Goal: Information Seeking & Learning: Learn about a topic

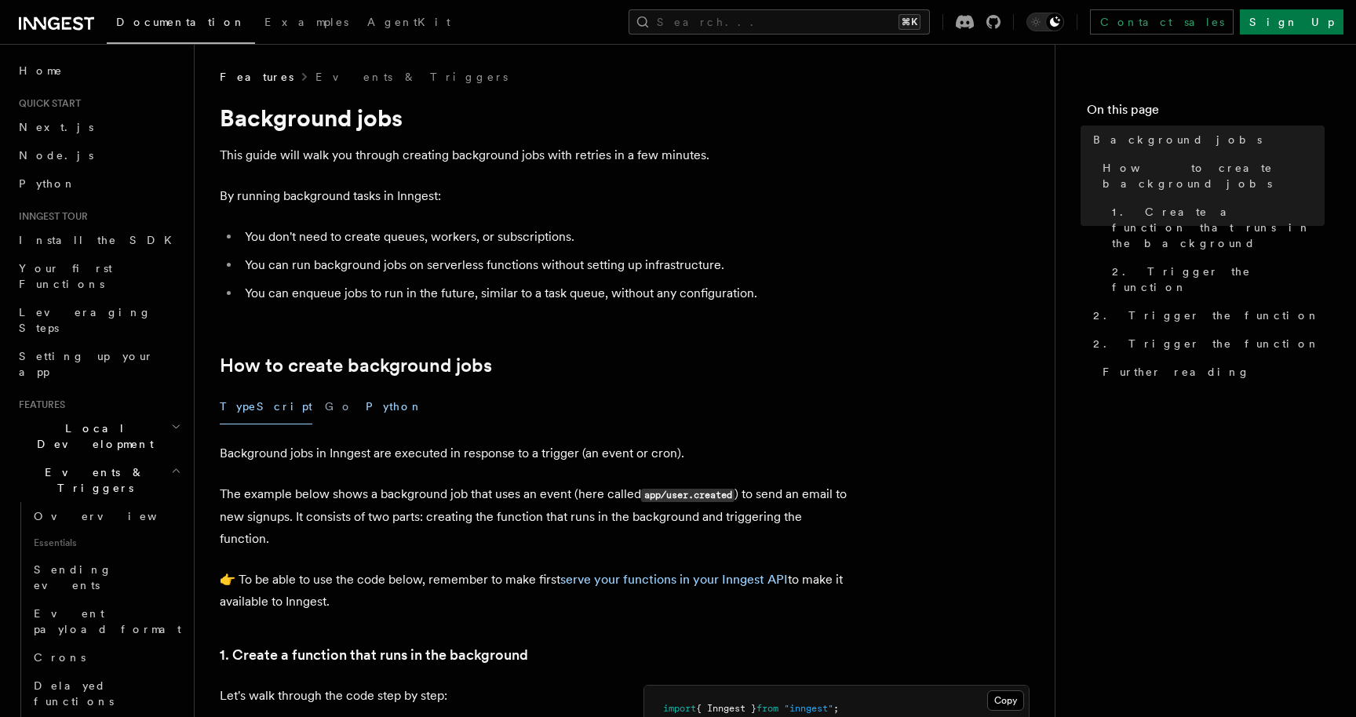
click at [366, 407] on button "Python" at bounding box center [394, 406] width 57 height 35
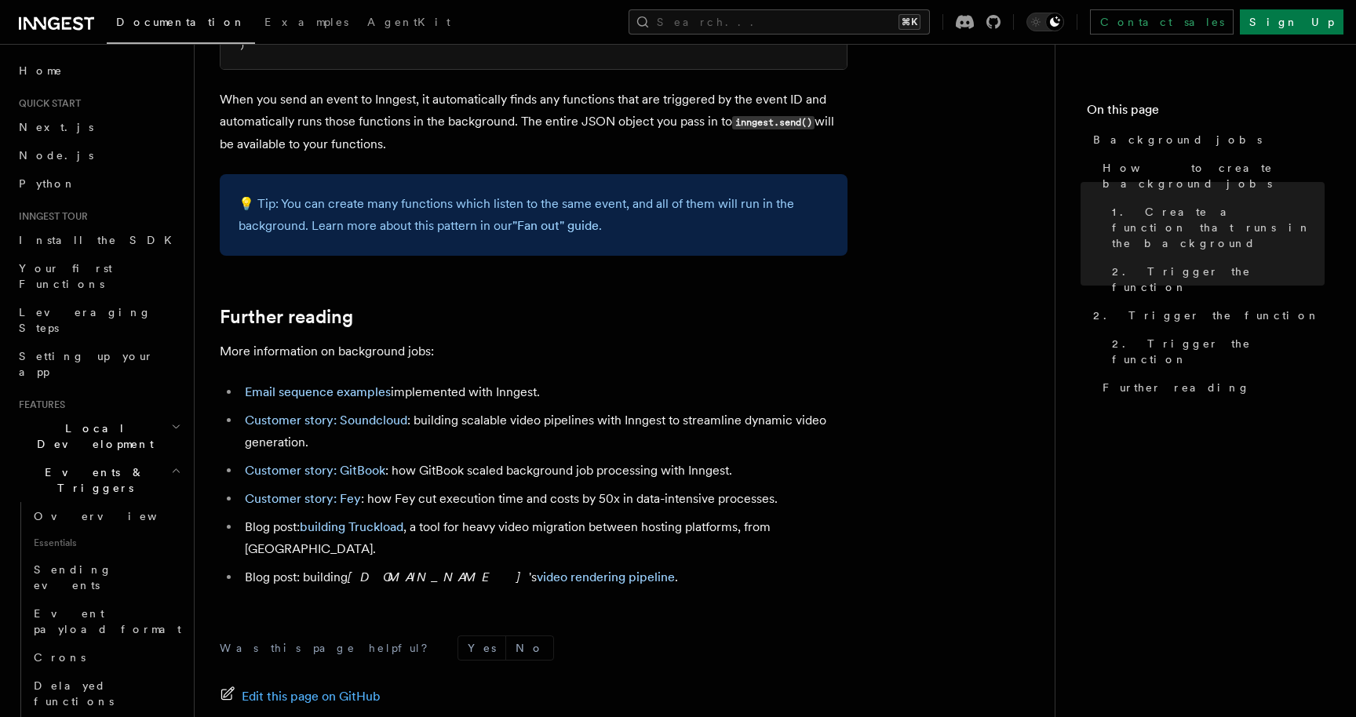
scroll to position [1670, 0]
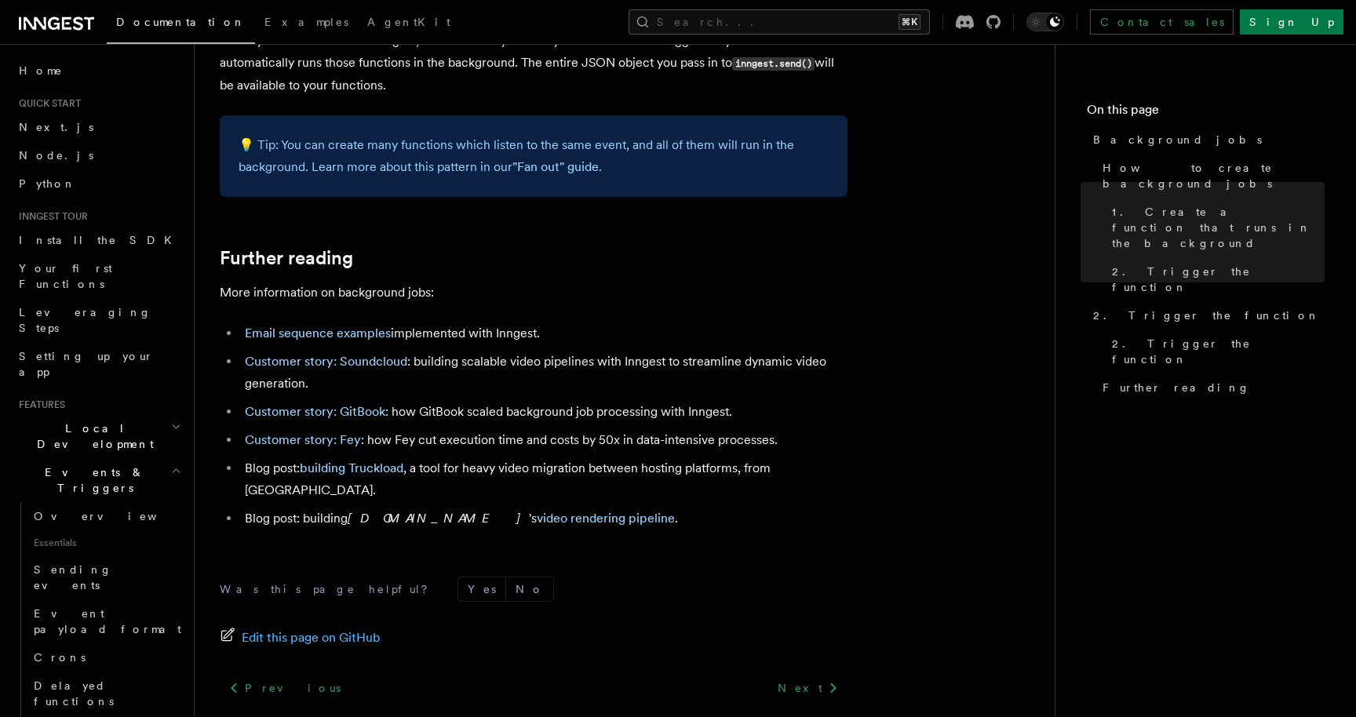
click at [520, 333] on li "Email sequence examples implemented with Inngest." at bounding box center [543, 333] width 607 height 22
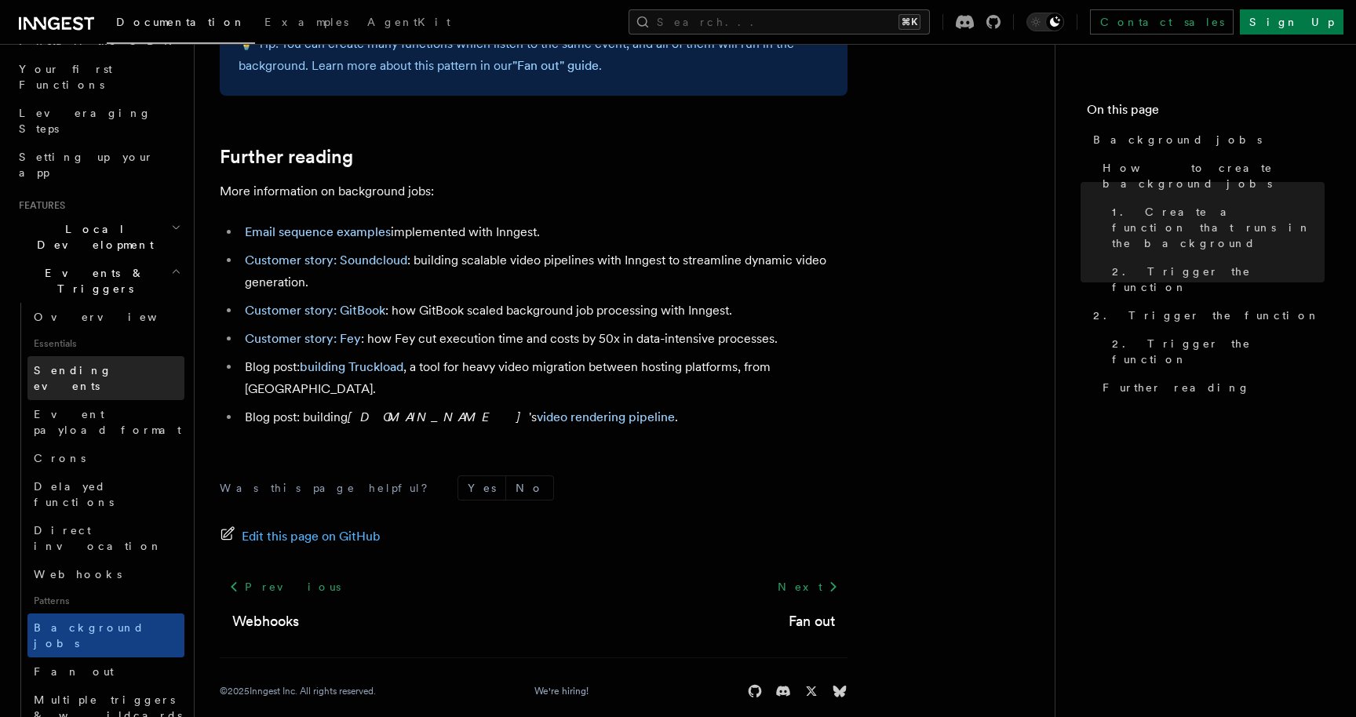
scroll to position [202, 0]
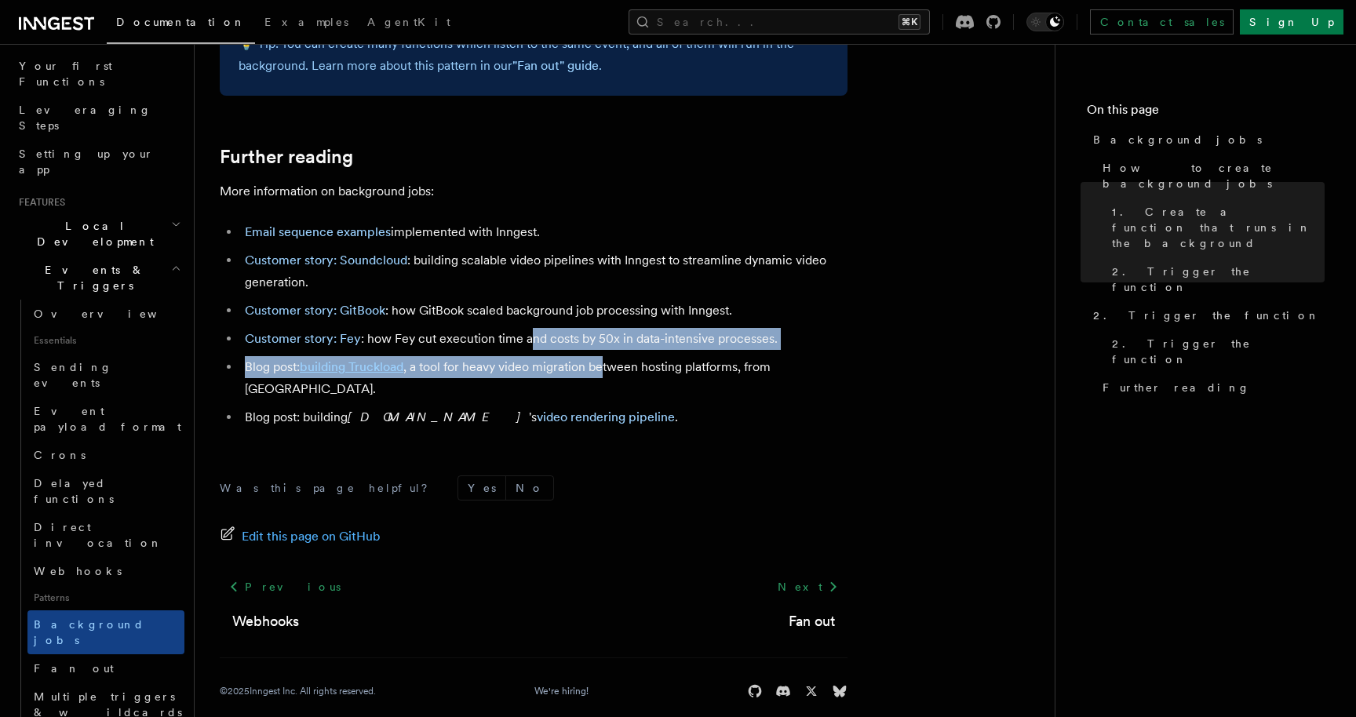
drag, startPoint x: 530, startPoint y: 333, endPoint x: 607, endPoint y: 366, distance: 83.6
click at [607, 366] on ul "Email sequence examples implemented with Inngest. Customer story: Soundcloud : …" at bounding box center [534, 324] width 628 height 207
click at [607, 366] on li "Blog post: building Truckload , a tool for heavy video migration between hostin…" at bounding box center [543, 378] width 607 height 44
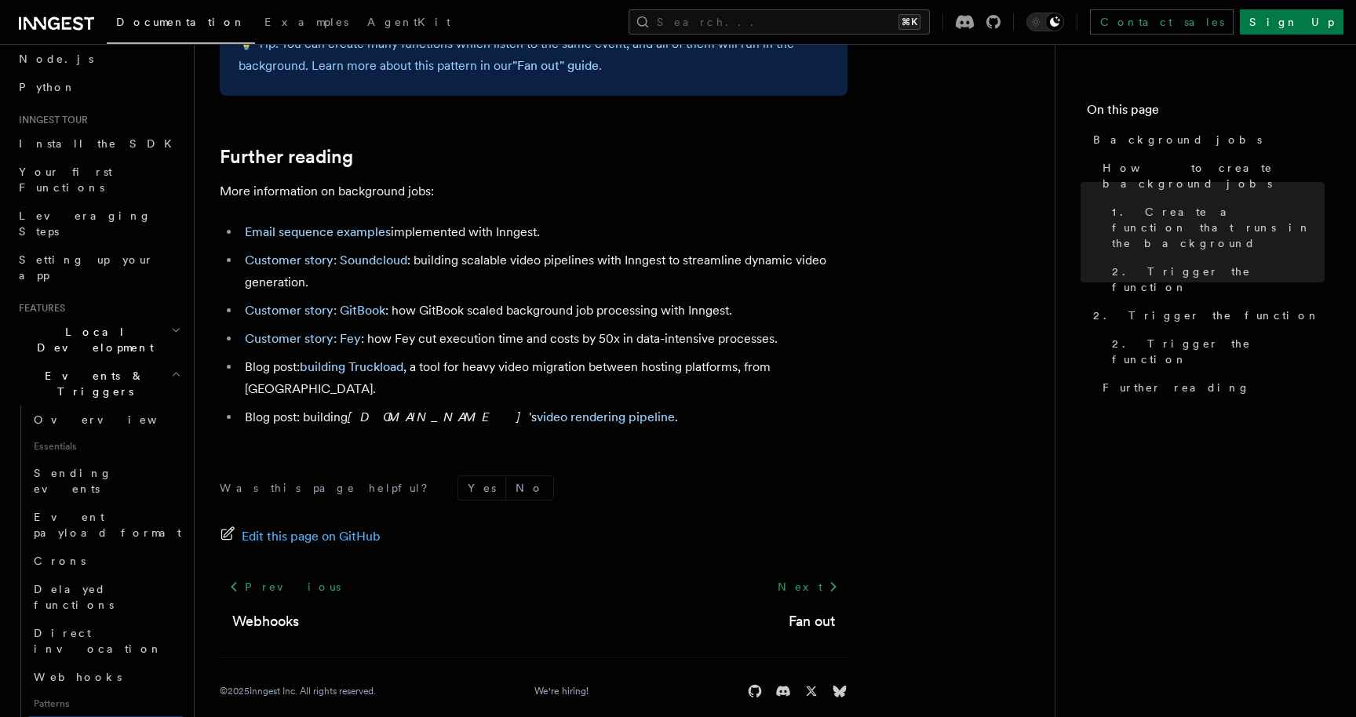
scroll to position [98, 0]
click at [171, 366] on icon "button" at bounding box center [176, 372] width 10 height 13
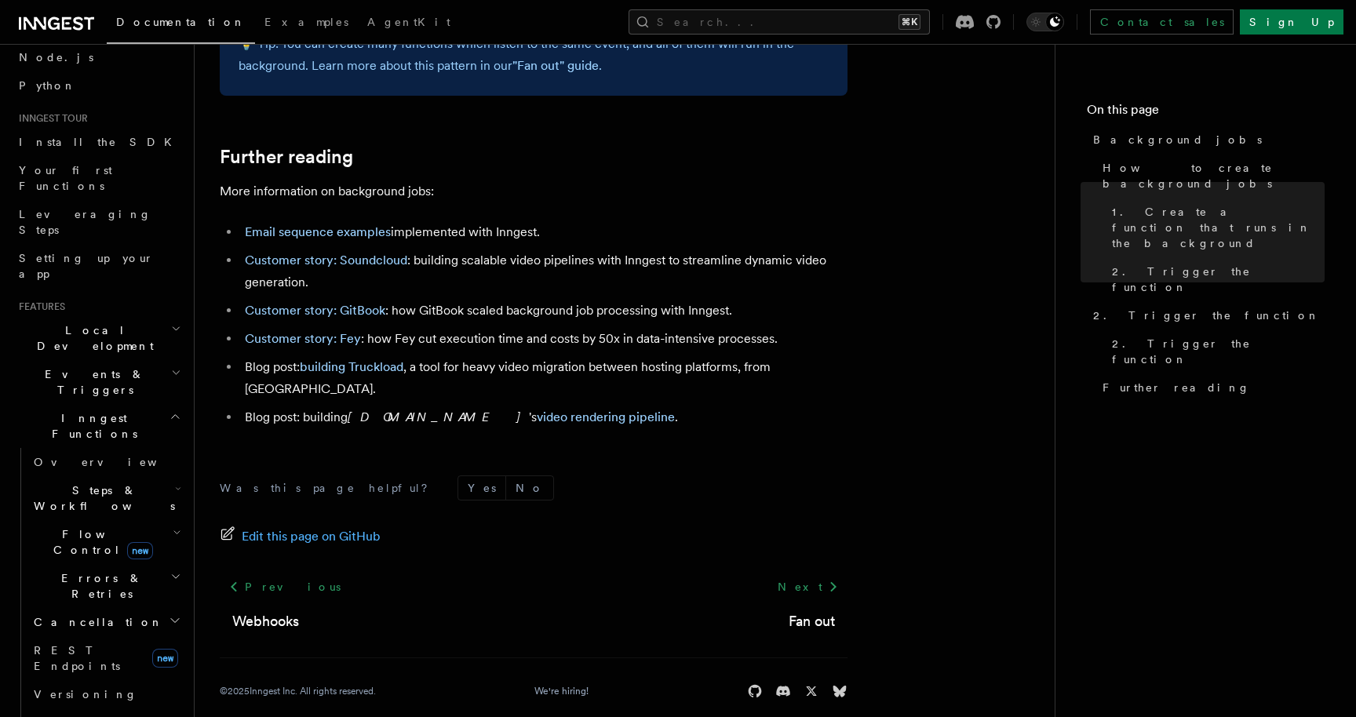
click at [162, 404] on h2 "Inngest Functions" at bounding box center [99, 426] width 172 height 44
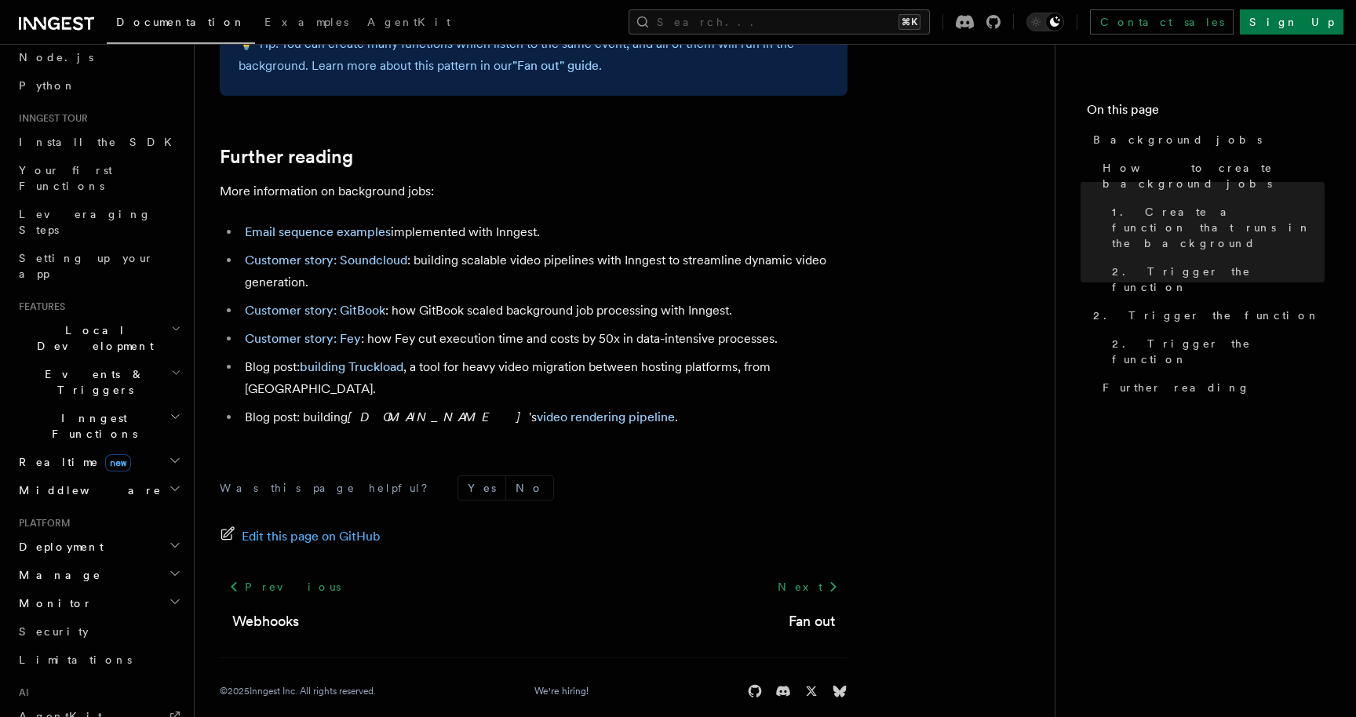
click at [162, 404] on h2 "Inngest Functions" at bounding box center [99, 426] width 172 height 44
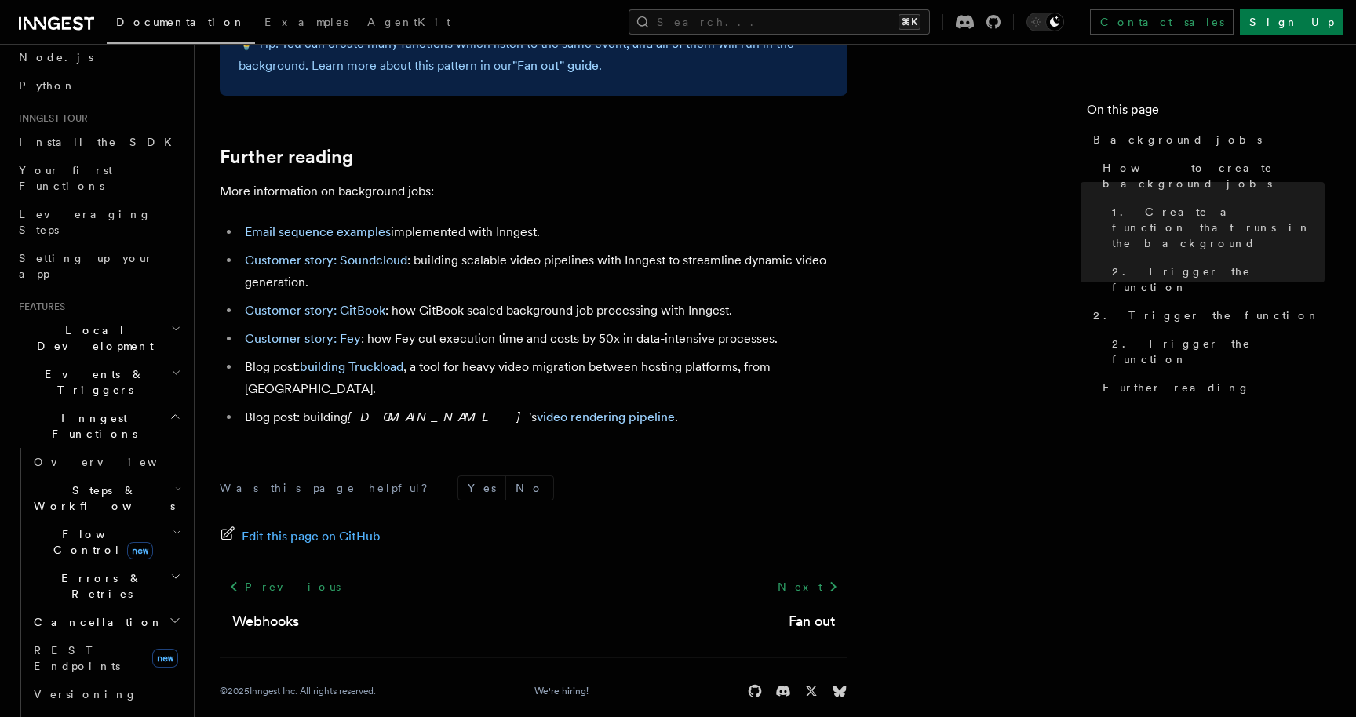
click at [88, 482] on span "Steps & Workflows" at bounding box center [100, 497] width 147 height 31
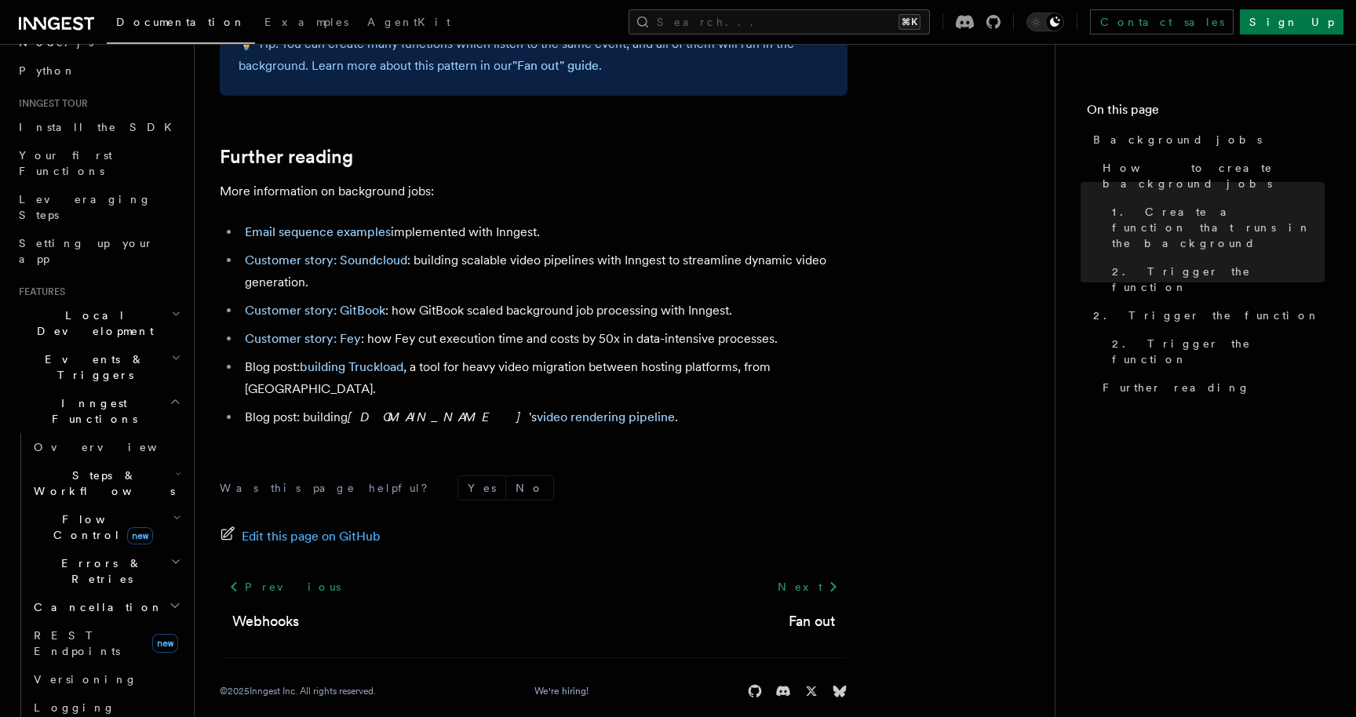
scroll to position [107, 0]
click at [171, 402] on icon "button" at bounding box center [175, 408] width 12 height 13
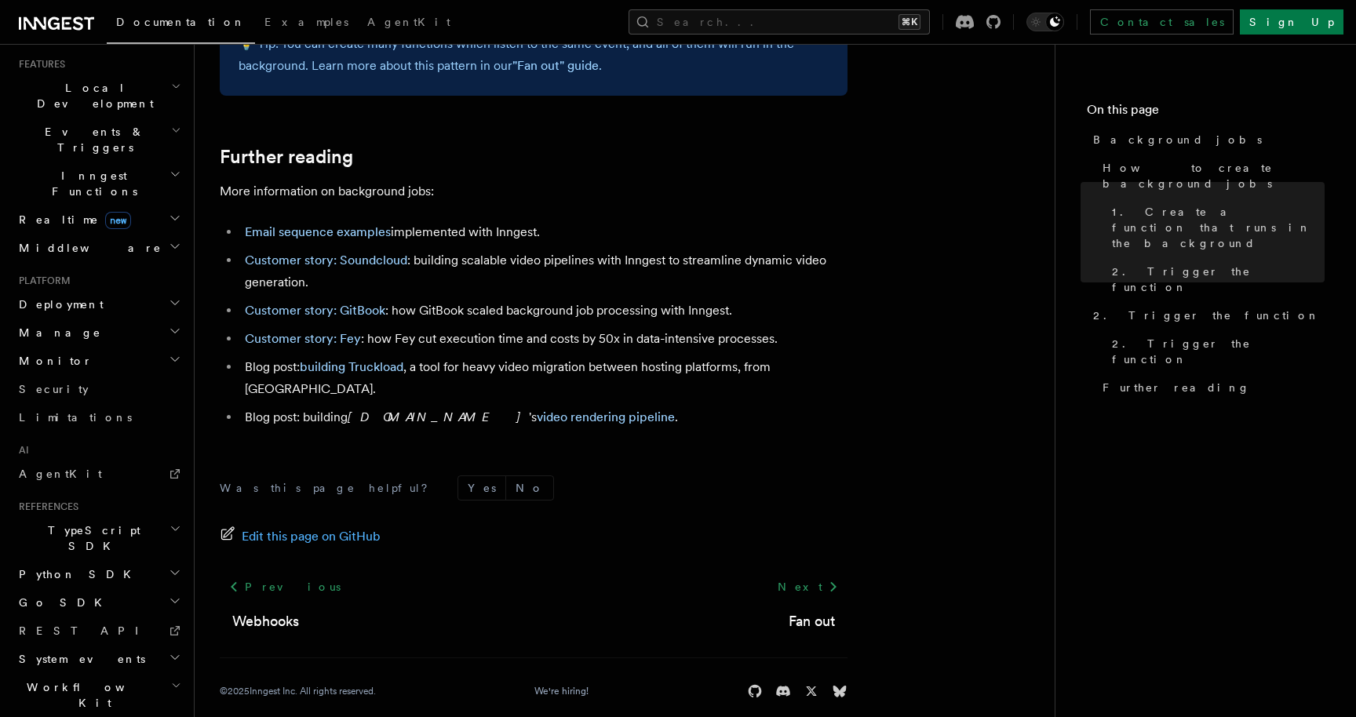
scroll to position [0, 0]
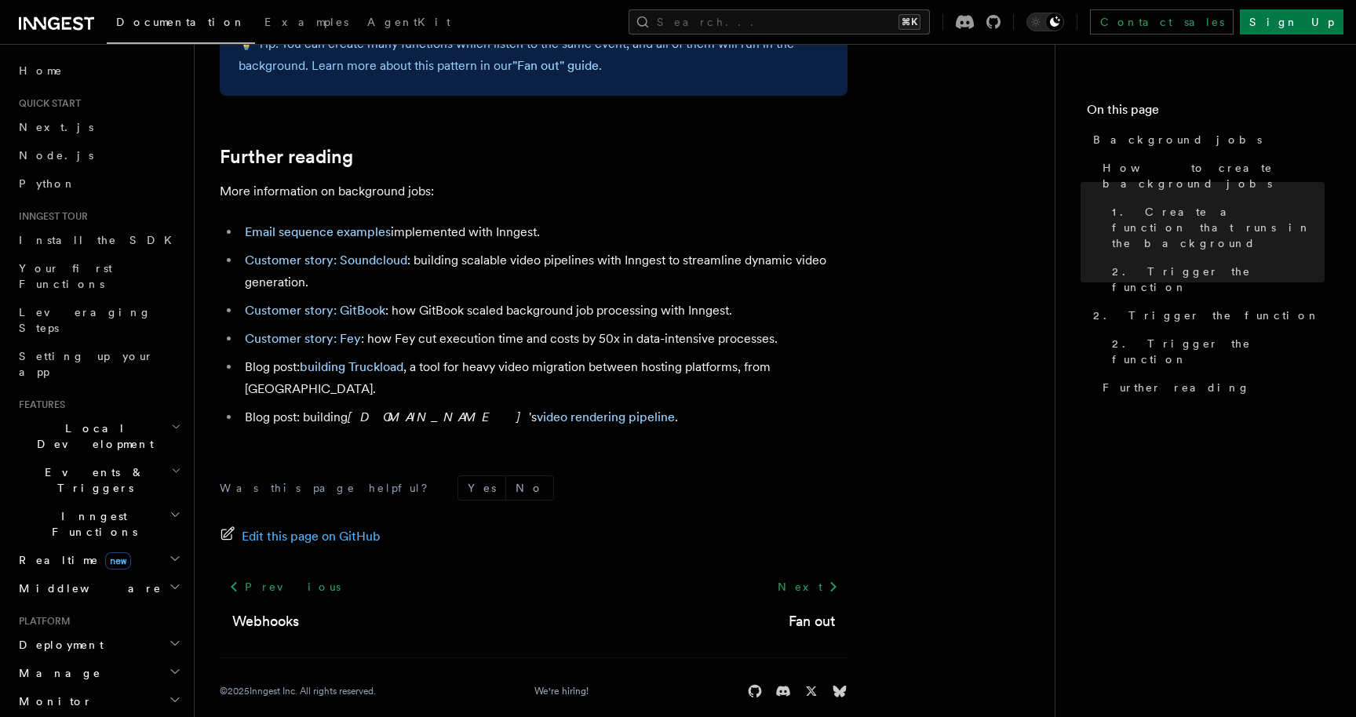
click at [134, 458] on h2 "Events & Triggers" at bounding box center [99, 480] width 172 height 44
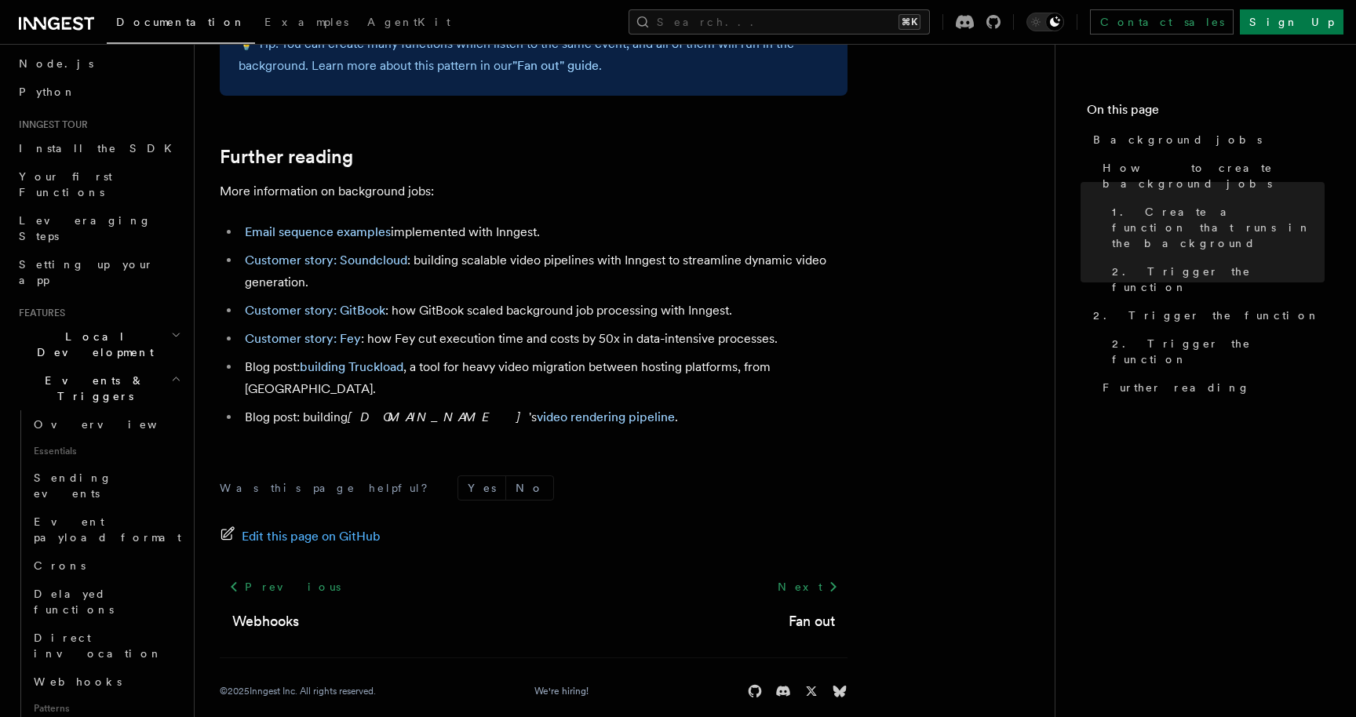
scroll to position [93, 0]
click at [100, 586] on span "Delayed functions" at bounding box center [74, 600] width 80 height 28
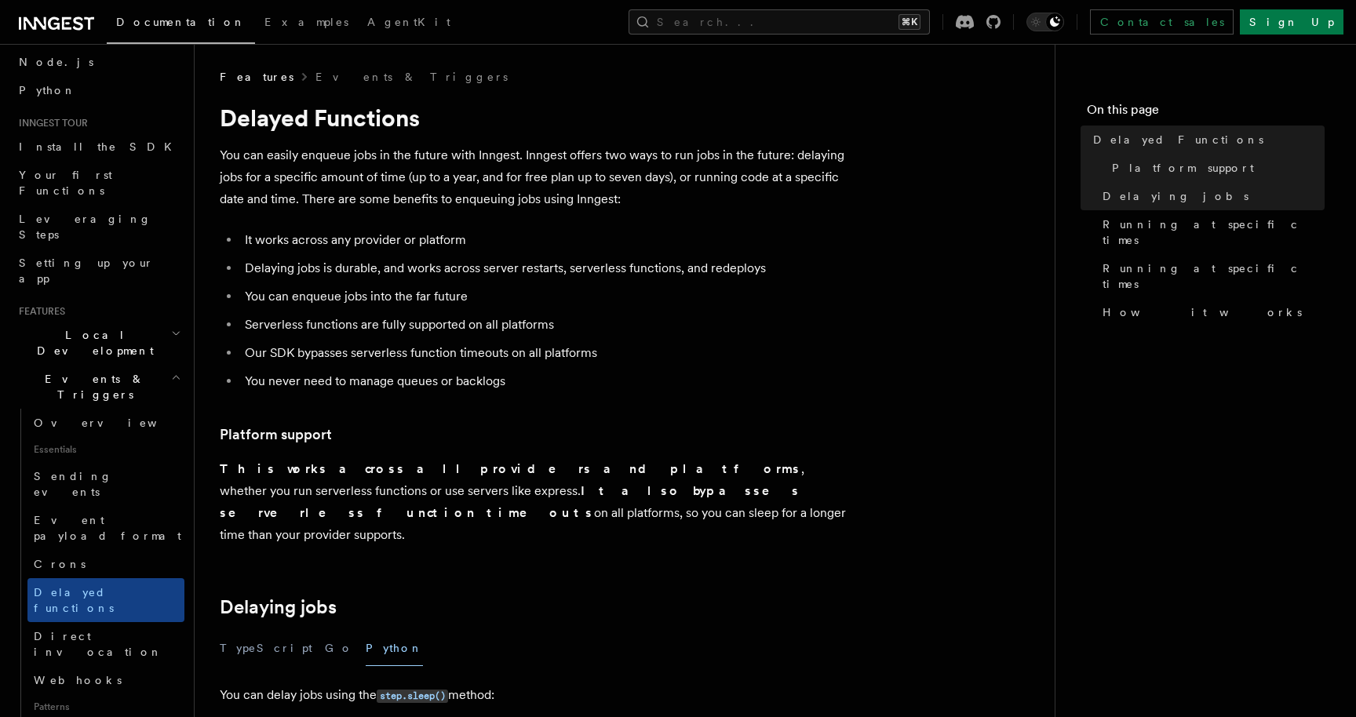
click at [319, 156] on p "You can easily enqueue jobs in the future with Inngest. Inngest offers two ways…" at bounding box center [534, 177] width 628 height 66
drag, startPoint x: 319, startPoint y: 156, endPoint x: 613, endPoint y: 156, distance: 293.4
click at [613, 156] on p "You can easily enqueue jobs in the future with Inngest. Inngest offers two ways…" at bounding box center [534, 177] width 628 height 66
click at [526, 180] on p "You can easily enqueue jobs in the future with Inngest. Inngest offers two ways…" at bounding box center [534, 177] width 628 height 66
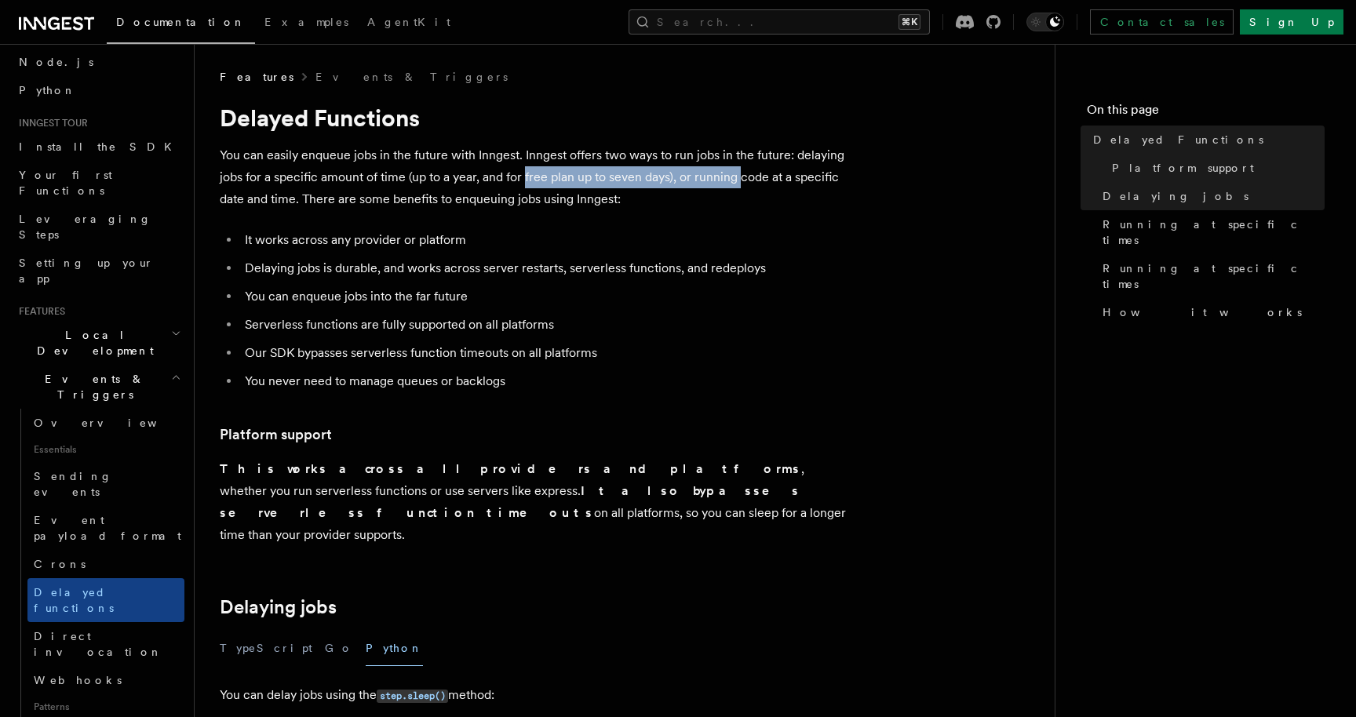
drag, startPoint x: 526, startPoint y: 180, endPoint x: 740, endPoint y: 182, distance: 214.2
click at [737, 182] on p "You can easily enqueue jobs in the future with Inngest. Inngest offers two ways…" at bounding box center [534, 177] width 628 height 66
click at [740, 182] on p "You can easily enqueue jobs in the future with Inngest. Inngest offers two ways…" at bounding box center [534, 177] width 628 height 66
click at [358, 202] on p "You can easily enqueue jobs in the future with Inngest. Inngest offers two ways…" at bounding box center [534, 177] width 628 height 66
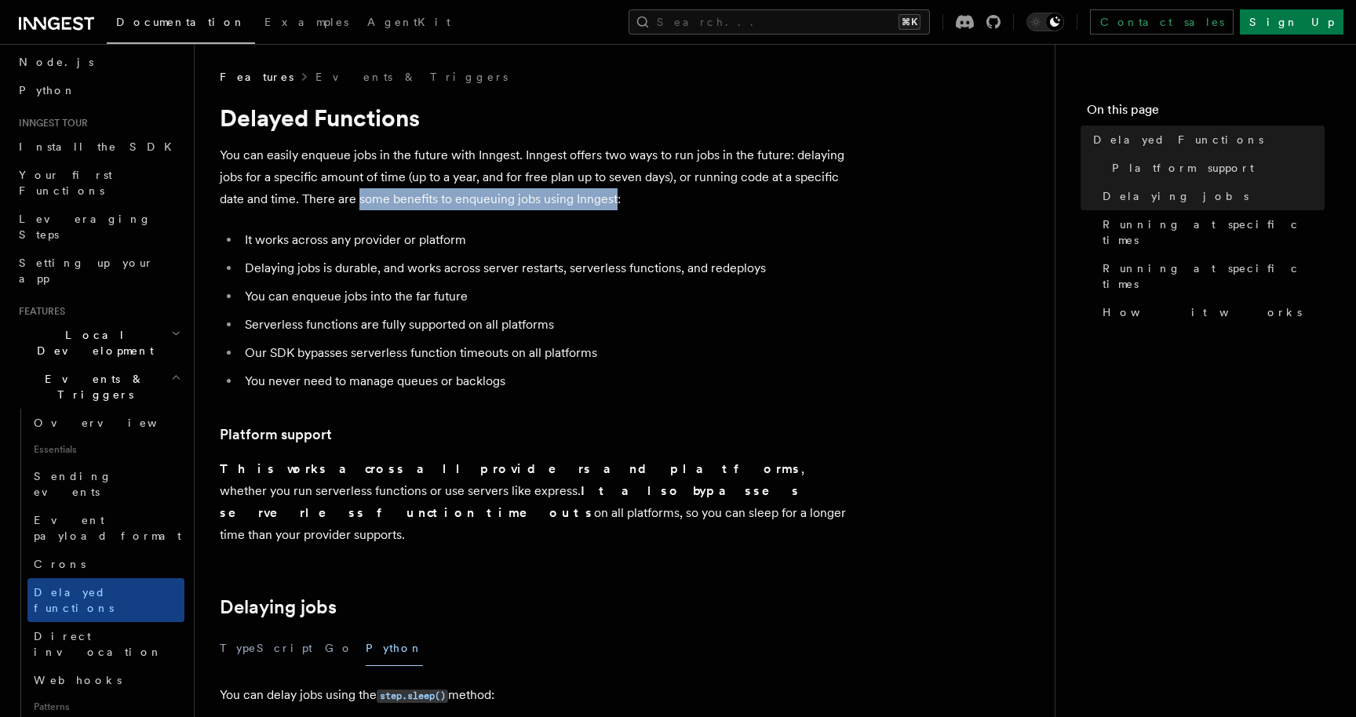
drag, startPoint x: 358, startPoint y: 202, endPoint x: 589, endPoint y: 202, distance: 231.4
click at [589, 202] on p "You can easily enqueue jobs in the future with Inngest. Inngest offers two ways…" at bounding box center [534, 177] width 628 height 66
click at [311, 304] on li "You can enqueue jobs into the far future" at bounding box center [543, 297] width 607 height 22
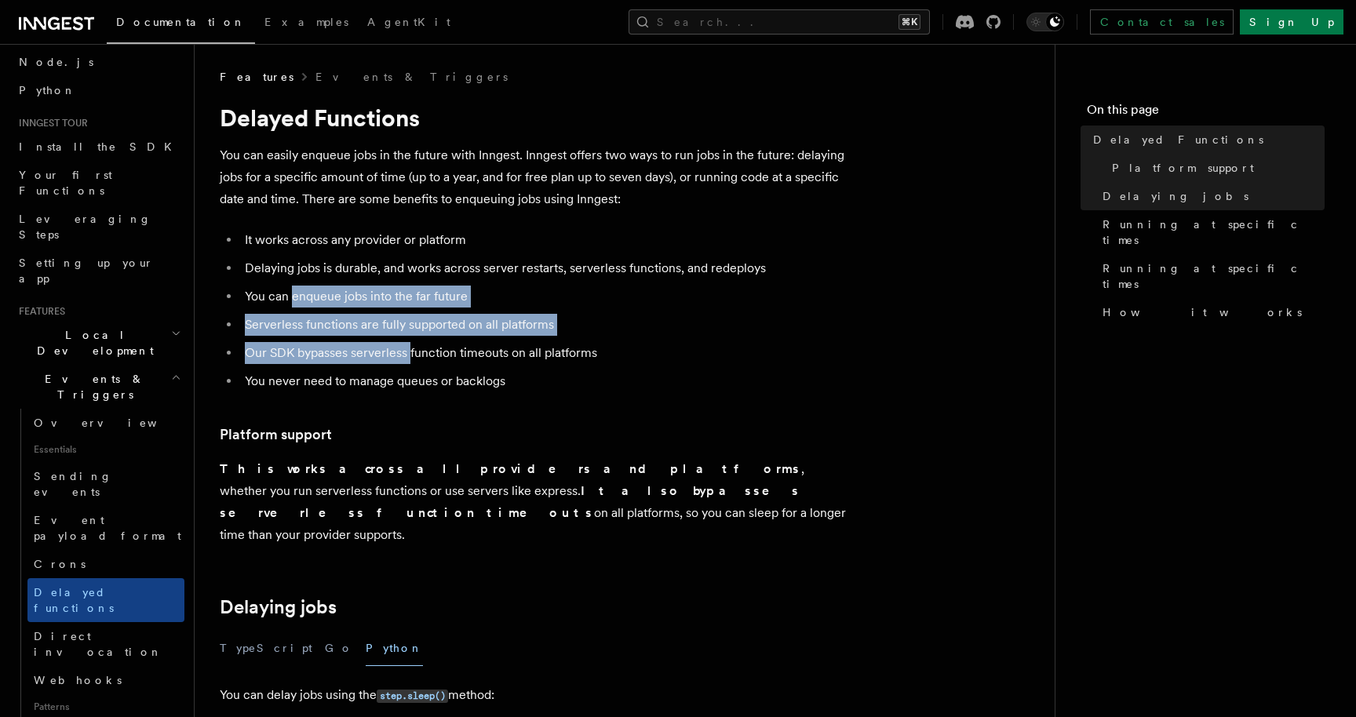
drag, startPoint x: 311, startPoint y: 304, endPoint x: 409, endPoint y: 348, distance: 107.5
click at [407, 347] on ul "It works across any provider or platform Delaying jobs is durable, and works ac…" at bounding box center [534, 310] width 628 height 163
click at [409, 348] on li "Our SDK bypasses serverless function timeouts on all platforms" at bounding box center [543, 353] width 607 height 22
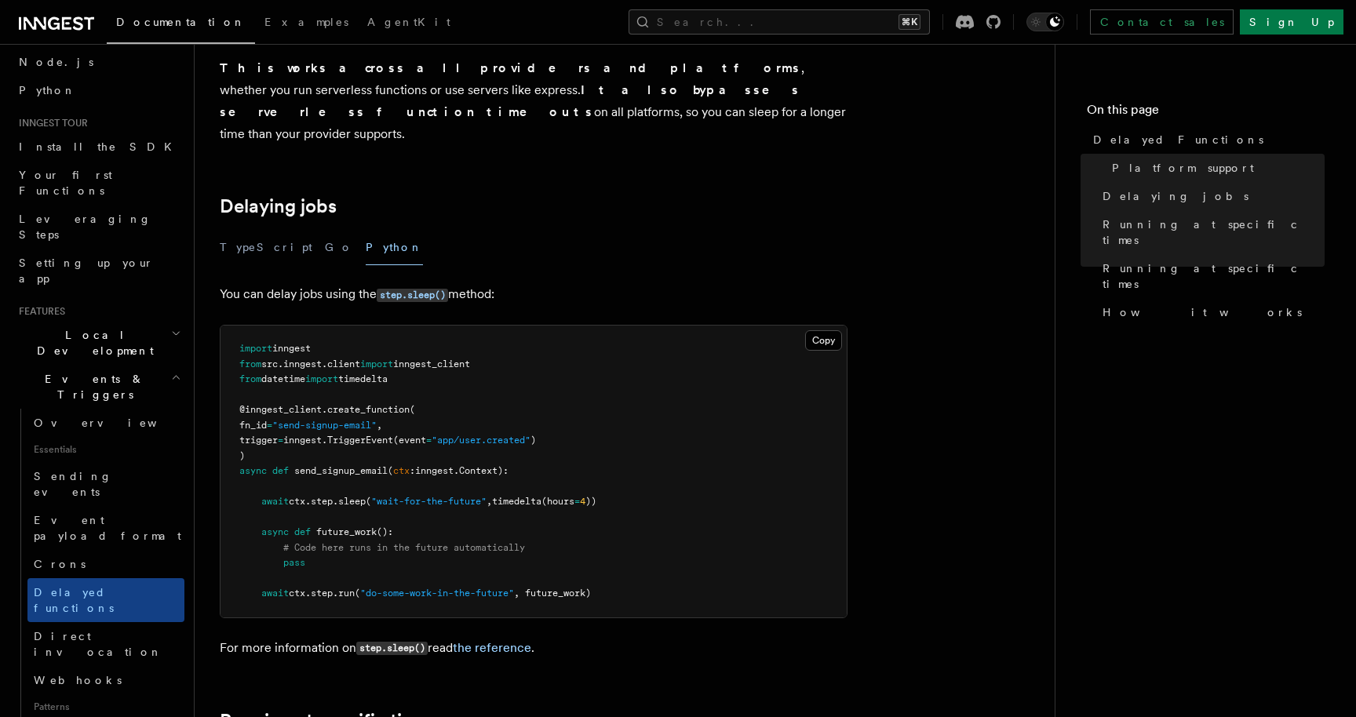
scroll to position [400, 0]
click at [261, 405] on span "@inngest_client" at bounding box center [280, 410] width 82 height 11
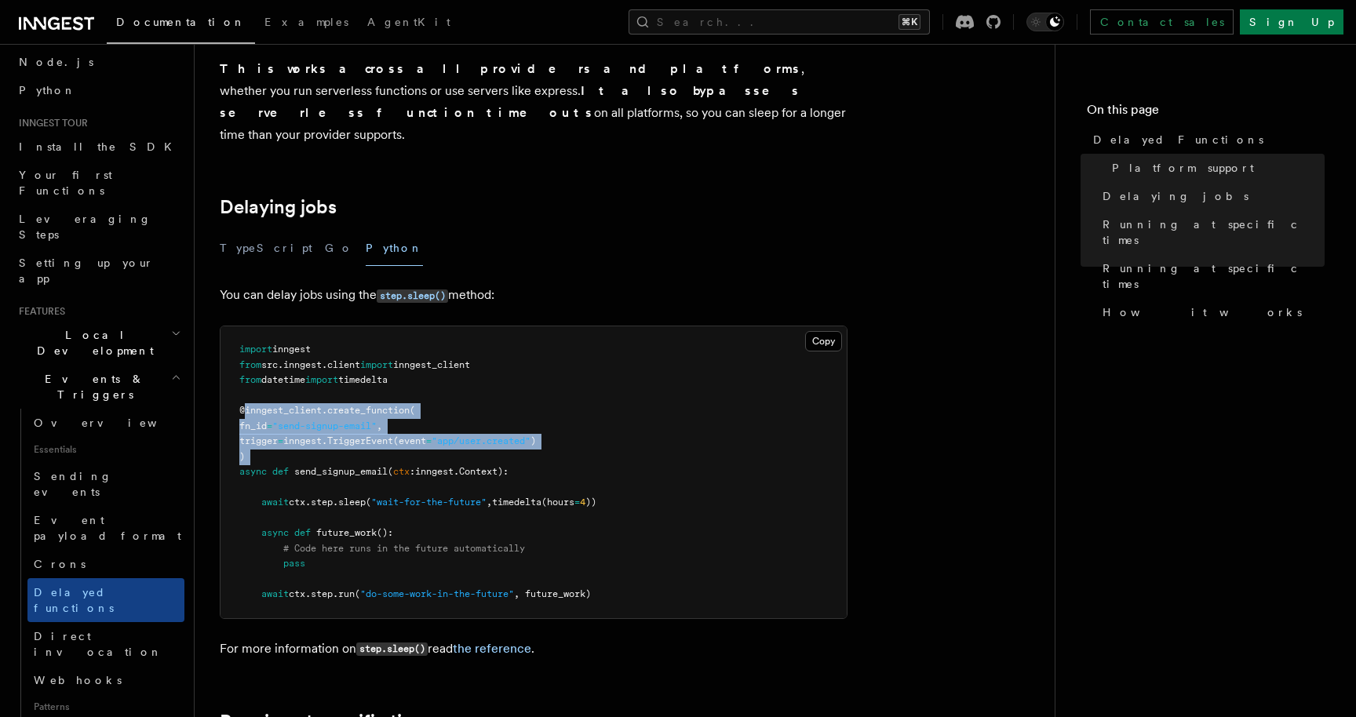
drag, startPoint x: 261, startPoint y: 389, endPoint x: 419, endPoint y: 442, distance: 166.5
click at [416, 441] on pre "import inngest from src . inngest . client import inngest_client from datetime …" at bounding box center [533, 472] width 626 height 292
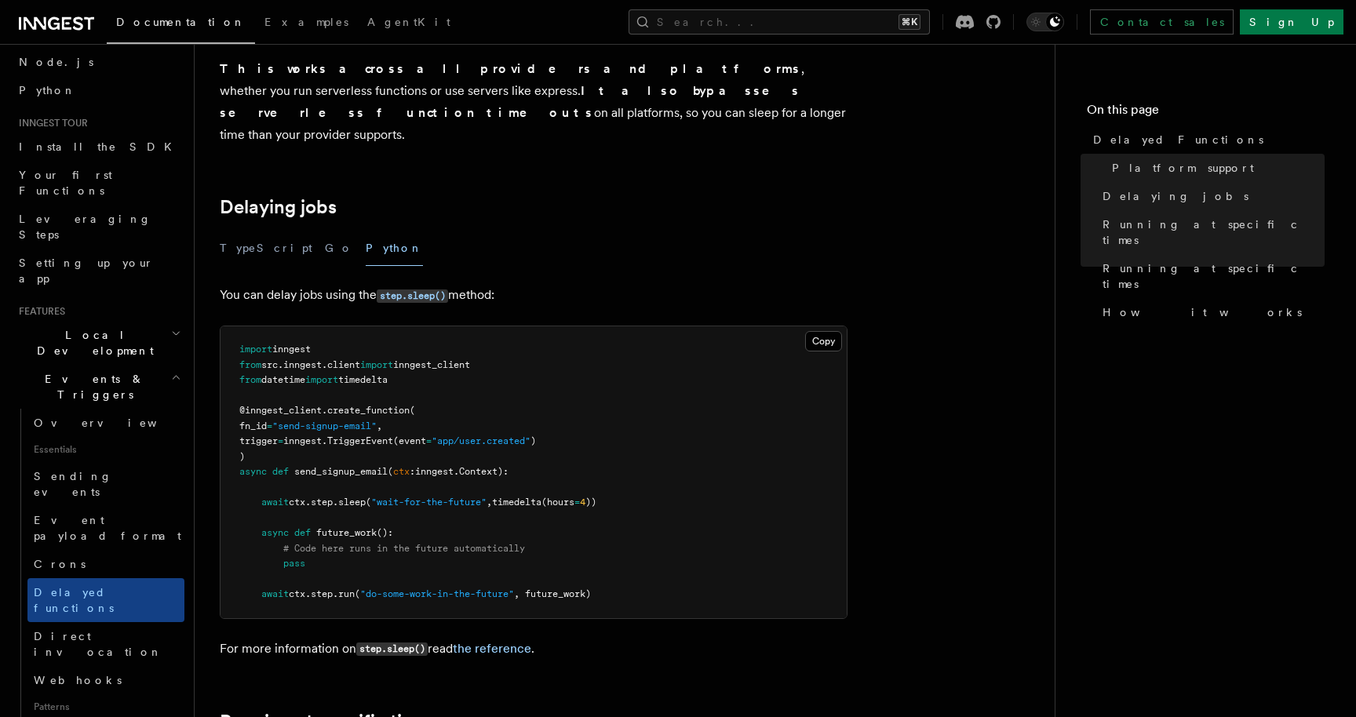
click at [422, 442] on pre "import inngest from src . inngest . client import inngest_client from datetime …" at bounding box center [533, 472] width 626 height 292
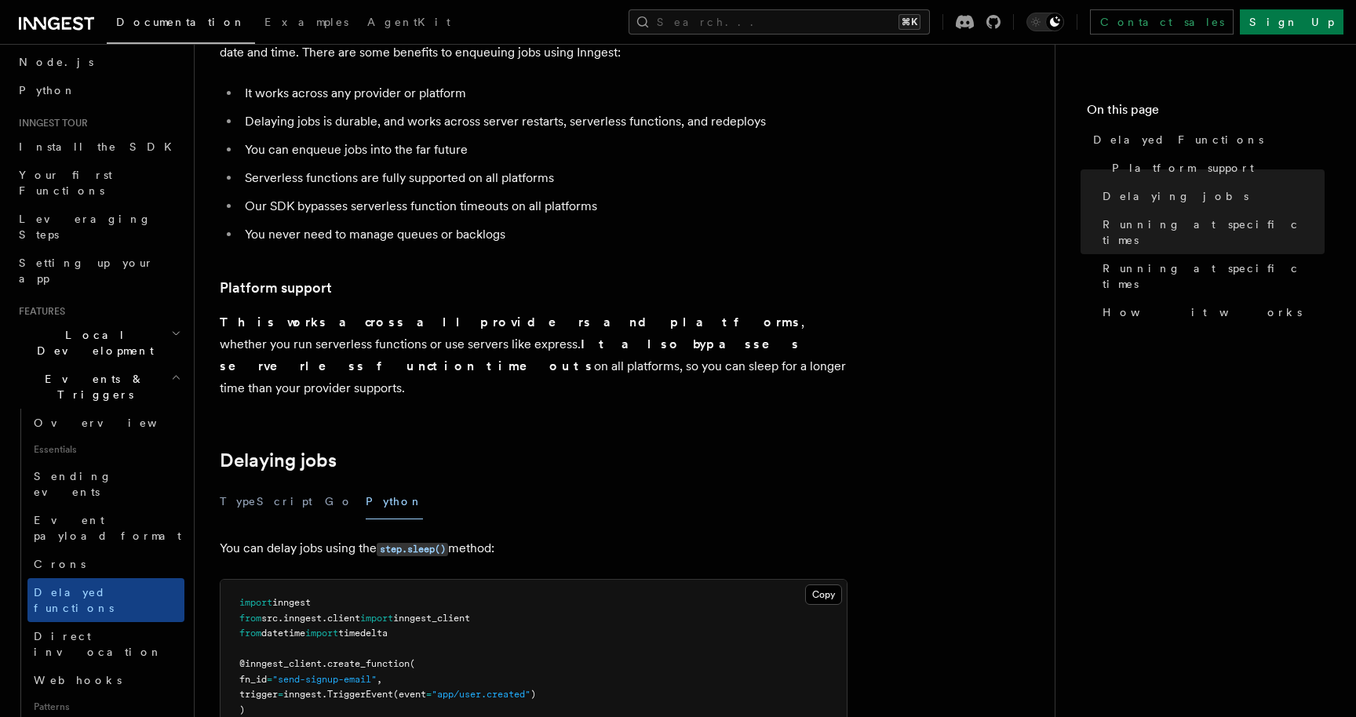
scroll to position [0, 0]
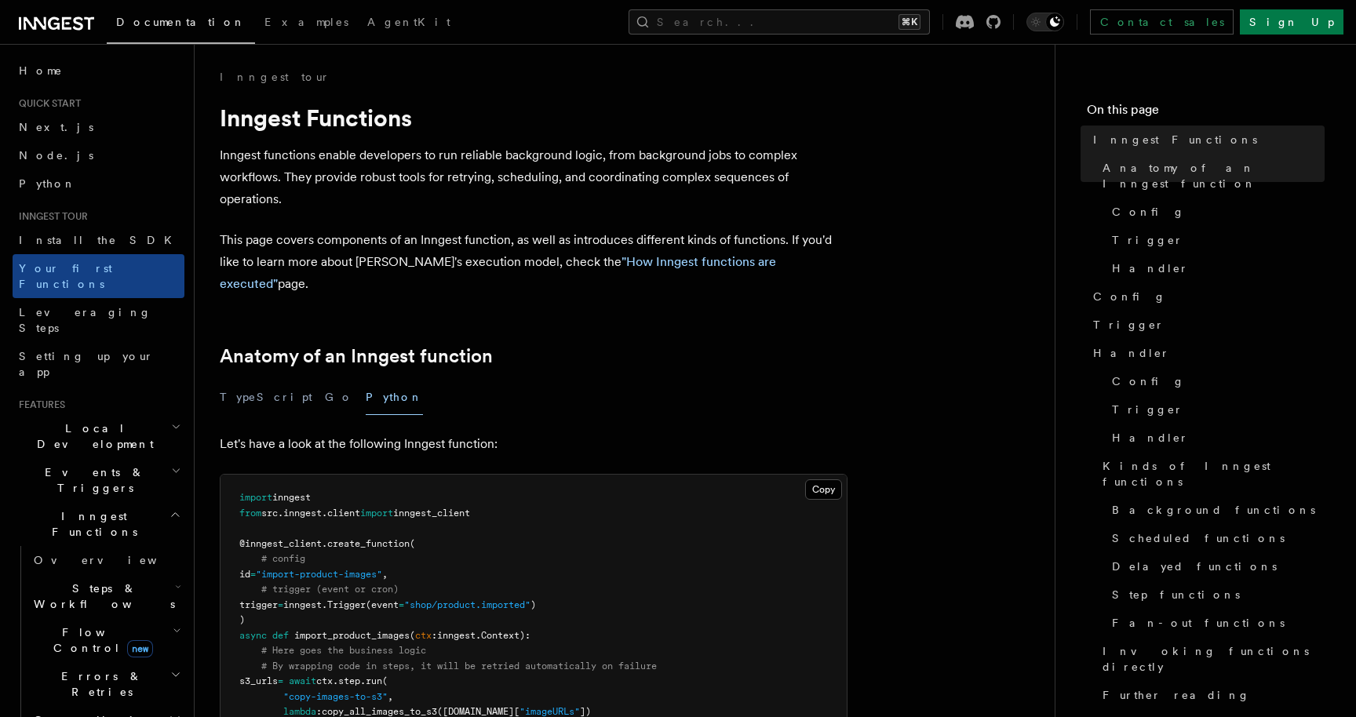
click at [368, 241] on p "This page covers components of an Inngest function, as well as introduces diffe…" at bounding box center [534, 262] width 628 height 66
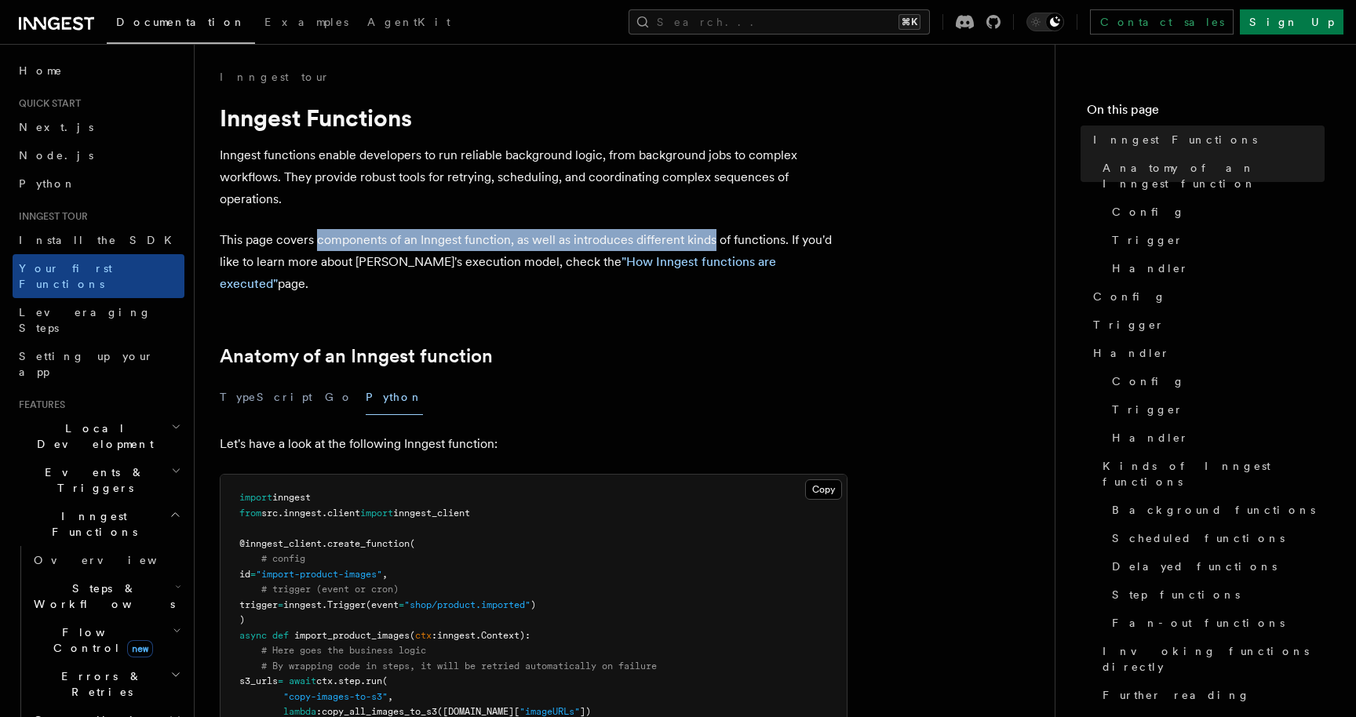
drag, startPoint x: 368, startPoint y: 241, endPoint x: 693, endPoint y: 240, distance: 324.8
click at [693, 241] on p "This page covers components of an Inngest function, as well as introduces diffe…" at bounding box center [534, 262] width 628 height 66
click at [693, 240] on p "This page covers components of an Inngest function, as well as introduces diffe…" at bounding box center [534, 262] width 628 height 66
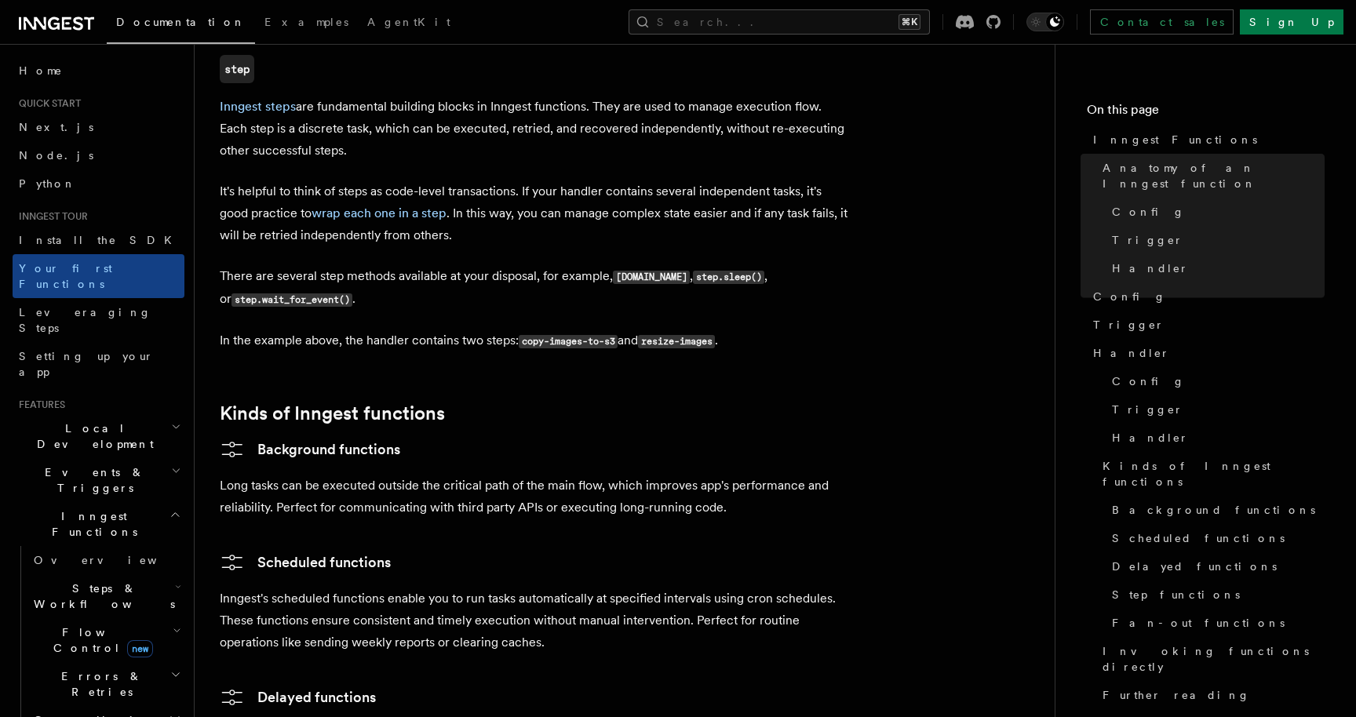
scroll to position [2407, 0]
